Goal: Task Accomplishment & Management: Manage account settings

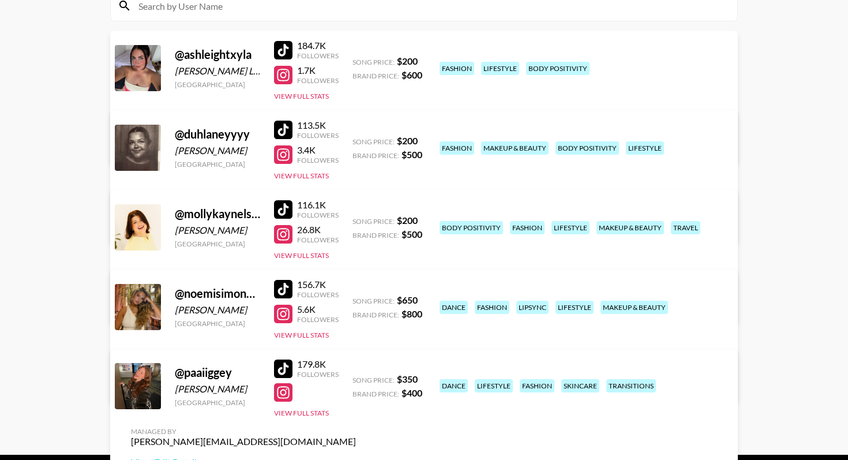
scroll to position [186, 0]
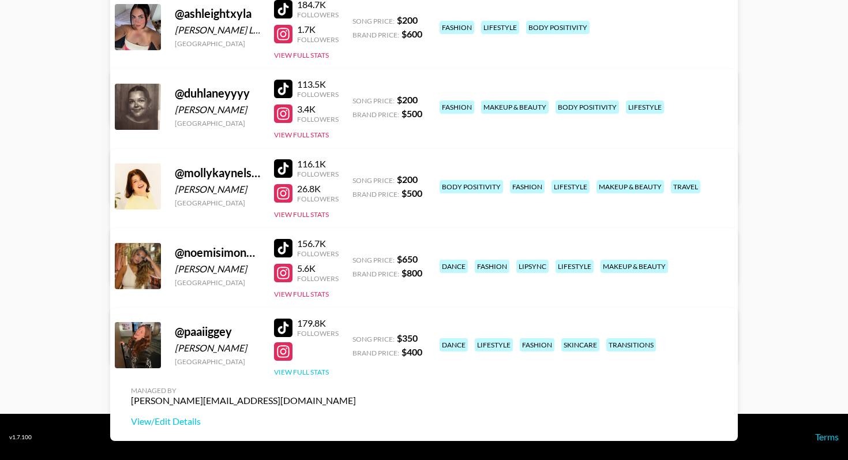
click at [311, 373] on button "View Full Stats" at bounding box center [301, 372] width 55 height 9
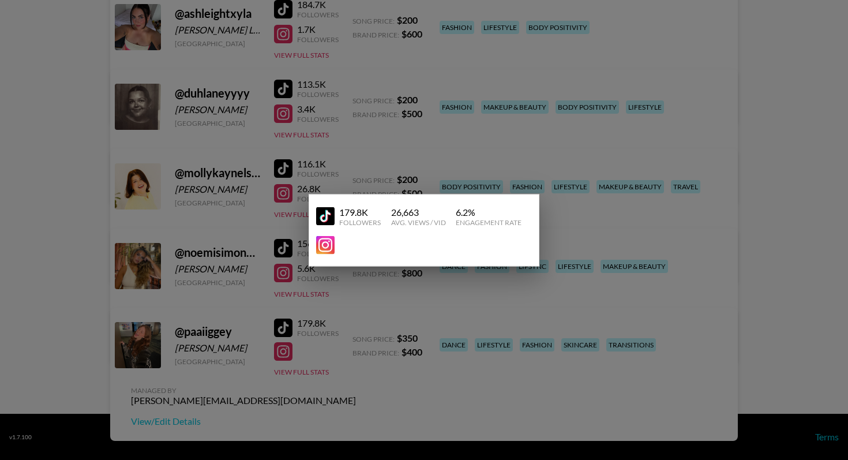
click at [627, 395] on div at bounding box center [424, 230] width 848 height 460
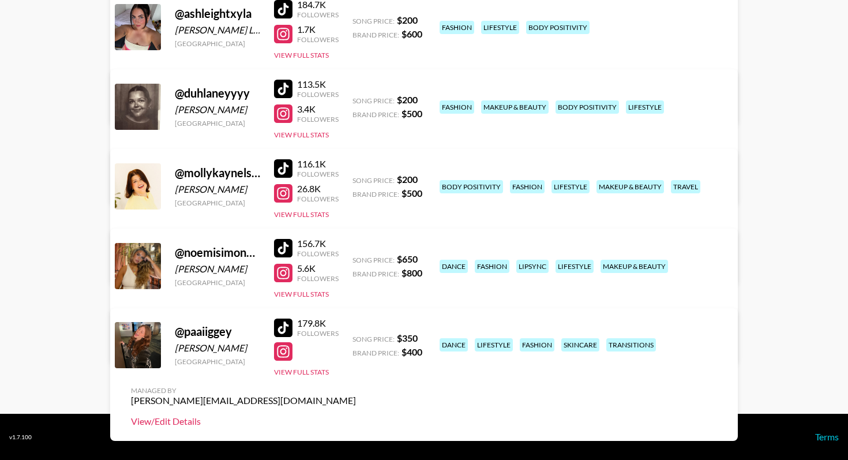
click at [356, 416] on link "View/Edit Details" at bounding box center [243, 422] width 225 height 12
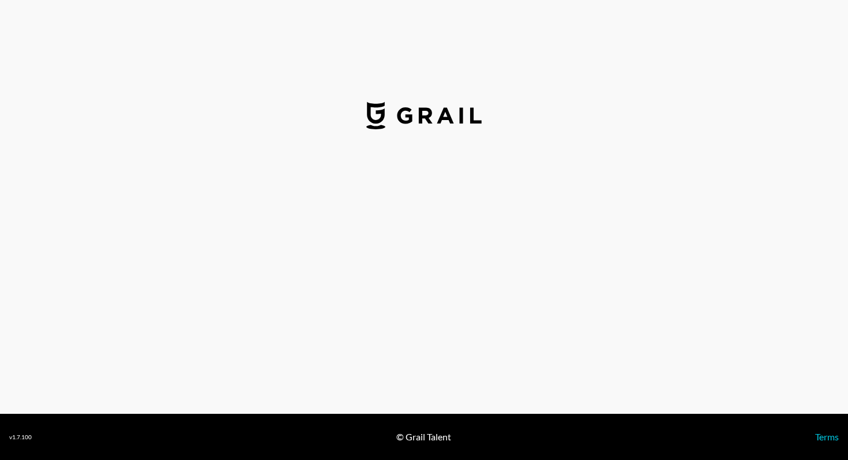
select select "USD"
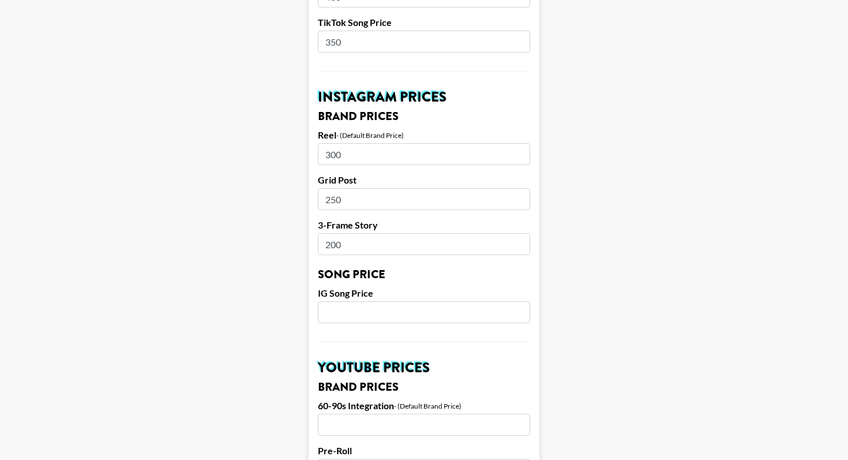
scroll to position [479, 0]
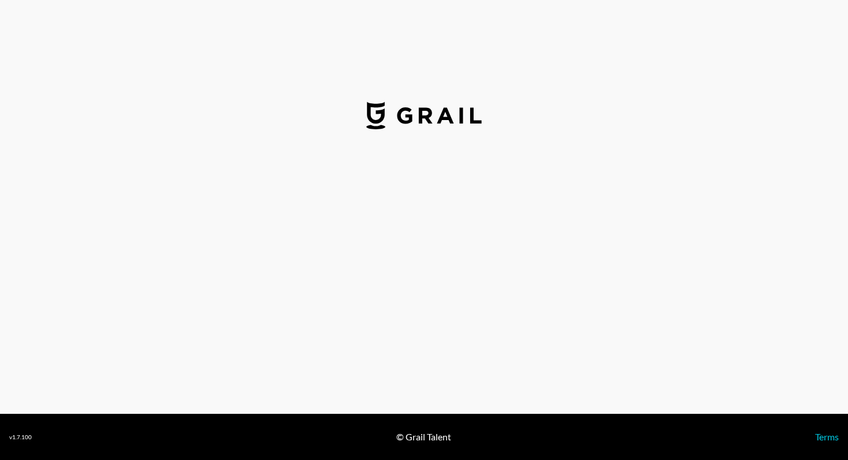
select select "USD"
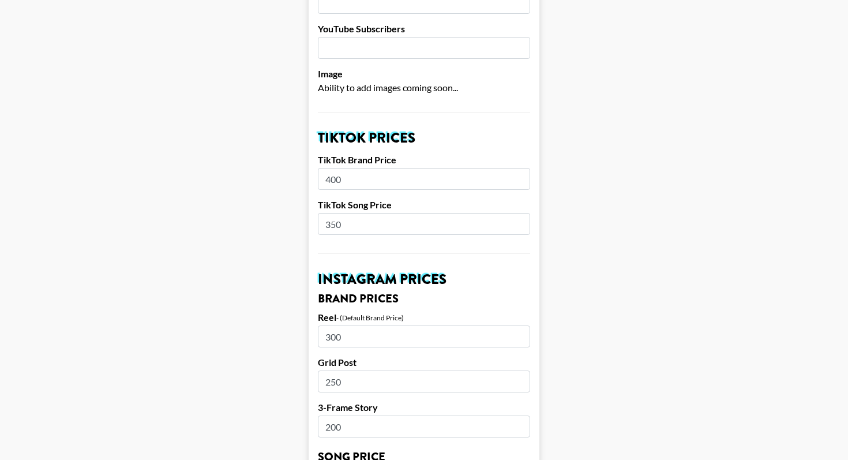
scroll to position [256, 0]
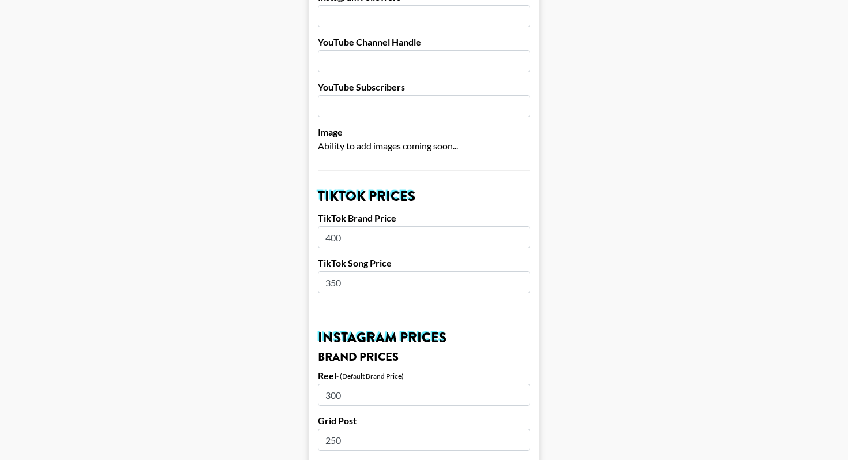
drag, startPoint x: 347, startPoint y: 268, endPoint x: 294, endPoint y: 268, distance: 53.7
type input "500"
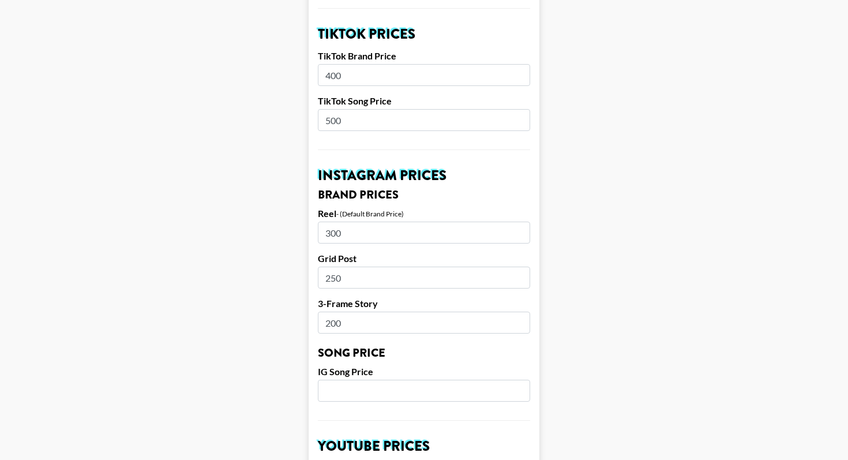
scroll to position [491, 0]
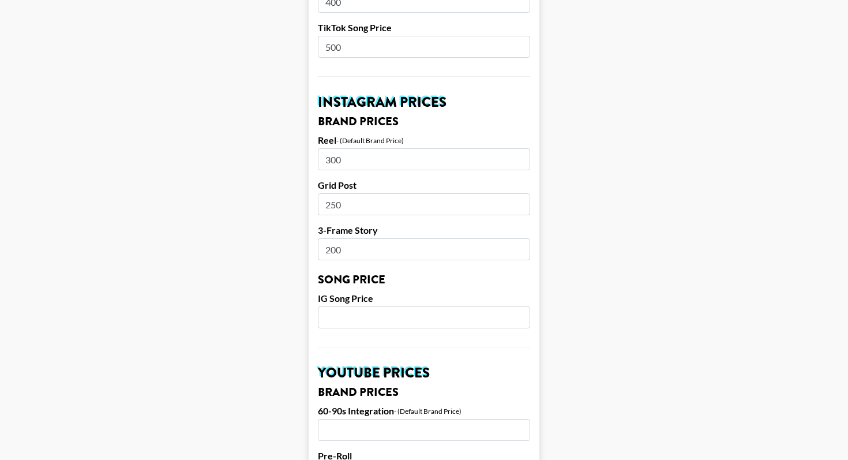
click at [343, 148] on input "300" at bounding box center [424, 159] width 212 height 22
click at [330, 148] on input "300" at bounding box center [424, 159] width 212 height 22
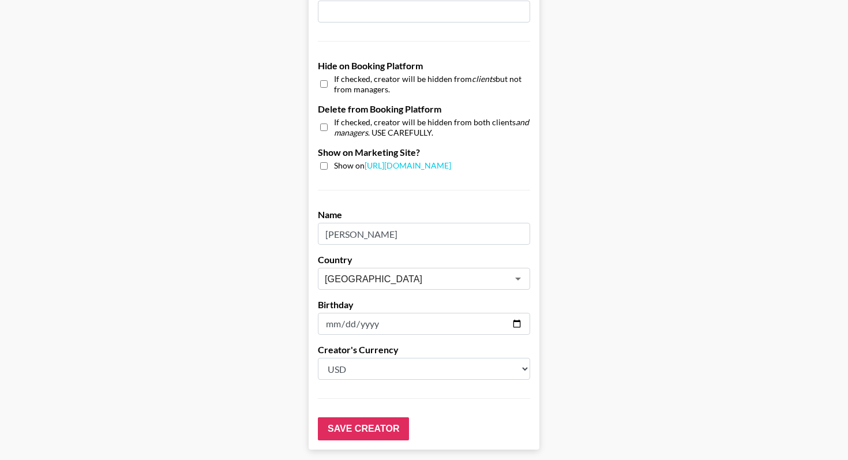
scroll to position [1106, 0]
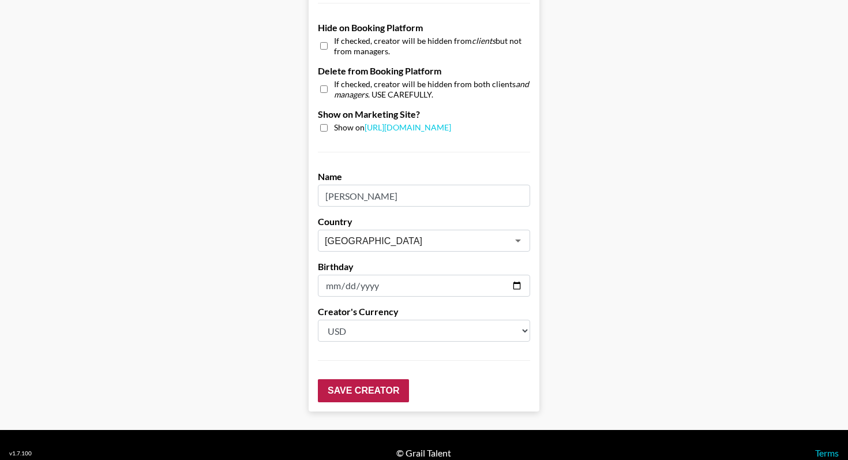
type input "400"
click at [376, 379] on input "Save Creator" at bounding box center [363, 390] width 91 height 23
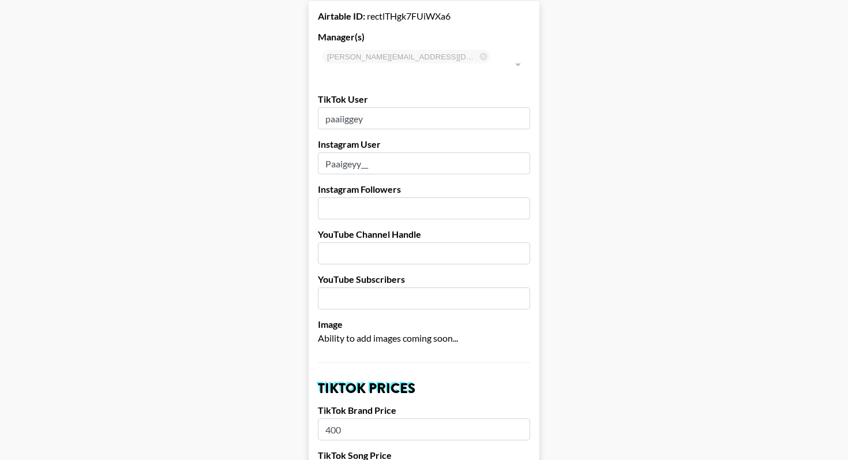
scroll to position [0, 0]
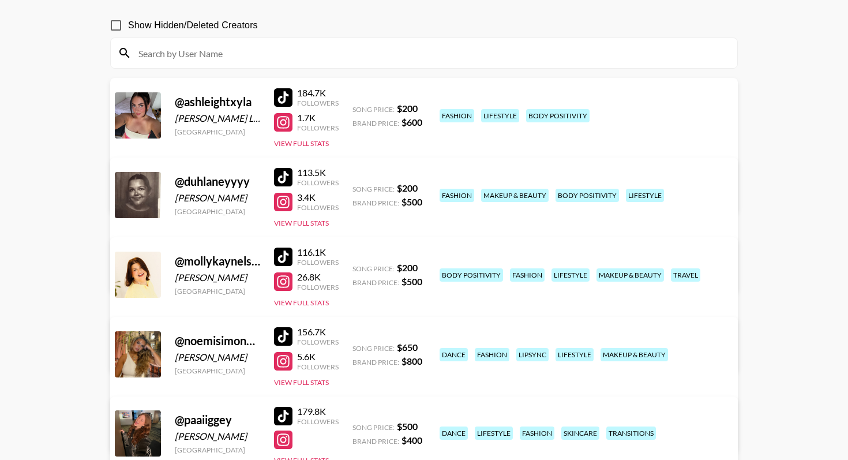
scroll to position [98, 0]
